Goal: Task Accomplishment & Management: Manage account settings

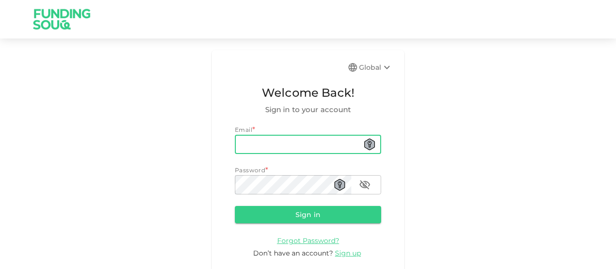
click at [240, 143] on input "email" at bounding box center [308, 144] width 146 height 19
type input "[EMAIL_ADDRESS][DOMAIN_NAME]"
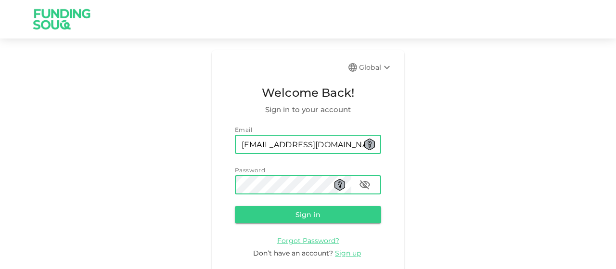
click at [235, 206] on button "Sign in" at bounding box center [308, 214] width 146 height 17
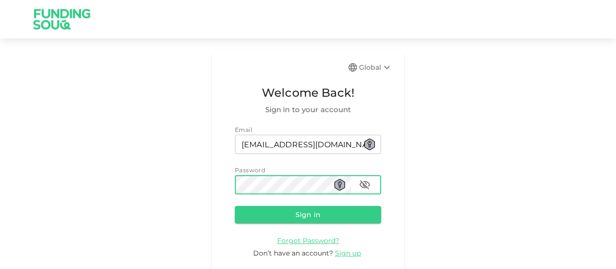
click at [235, 206] on button "Sign in" at bounding box center [308, 214] width 146 height 17
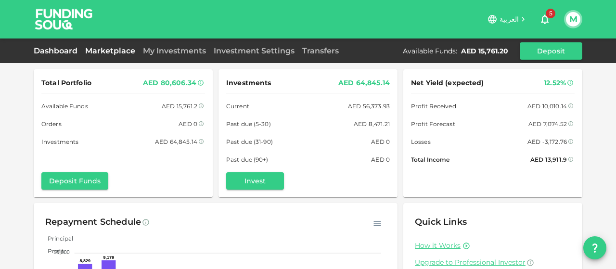
click at [123, 52] on link "Marketplace" at bounding box center [110, 50] width 58 height 9
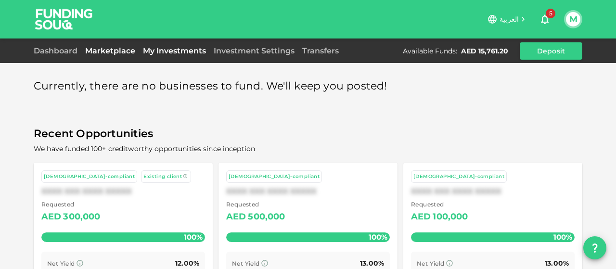
click at [185, 52] on link "My Investments" at bounding box center [174, 50] width 71 height 9
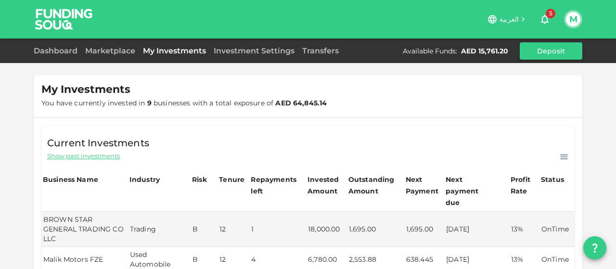
click at [570, 17] on button "M" at bounding box center [573, 19] width 14 height 14
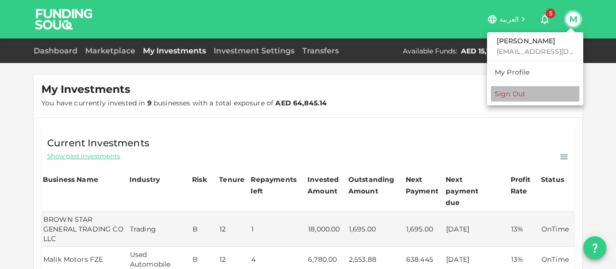
click at [524, 92] on div "Sign Out" at bounding box center [510, 94] width 31 height 10
